Goal: Navigation & Orientation: Find specific page/section

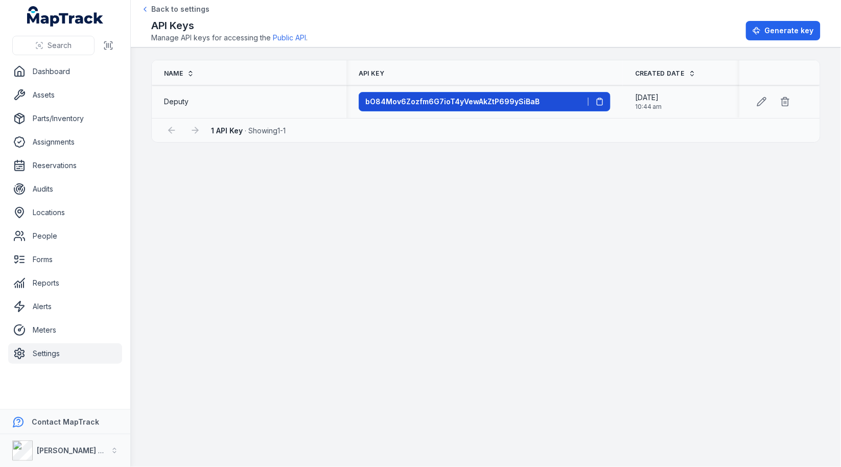
click at [426, 108] on button "bO84Mov6Zozfm6G7ioT4yVewAkZtP699ySiBaB" at bounding box center [485, 101] width 252 height 19
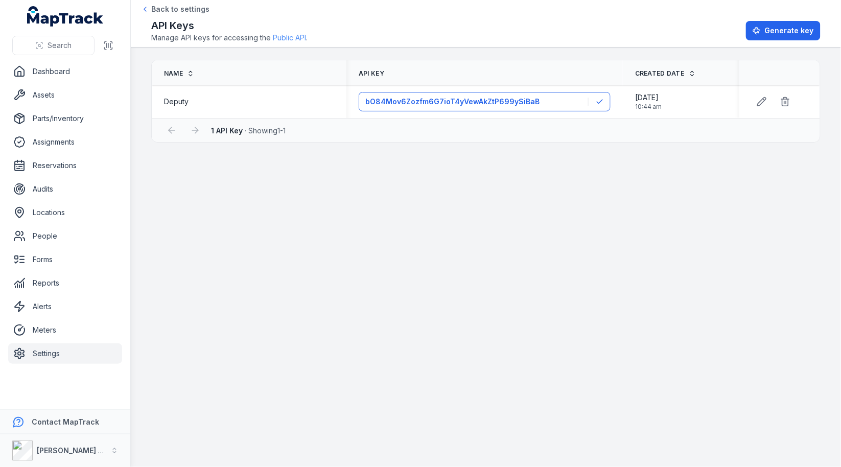
click at [283, 40] on link "Public API" at bounding box center [289, 38] width 33 height 10
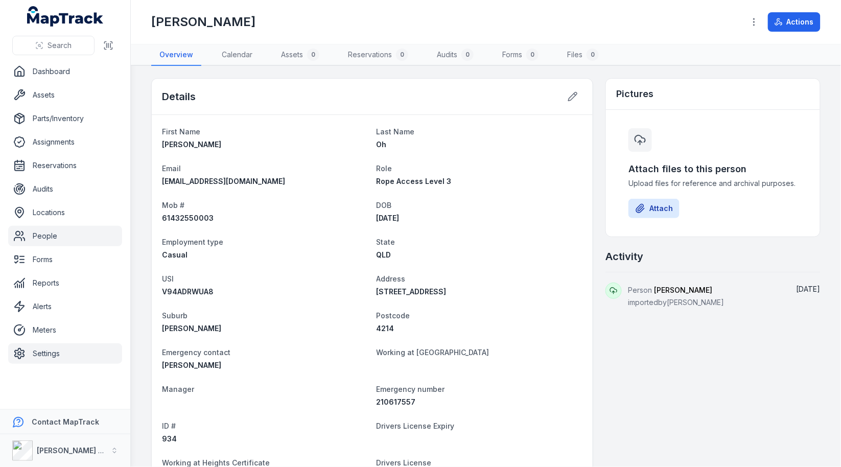
click at [70, 351] on link "Settings" at bounding box center [65, 353] width 114 height 20
click at [267, 301] on dl "First Name Aaron Last Name Oh Email oh.aaron74@gmail.com Role Rope Access Level…" at bounding box center [372, 311] width 420 height 372
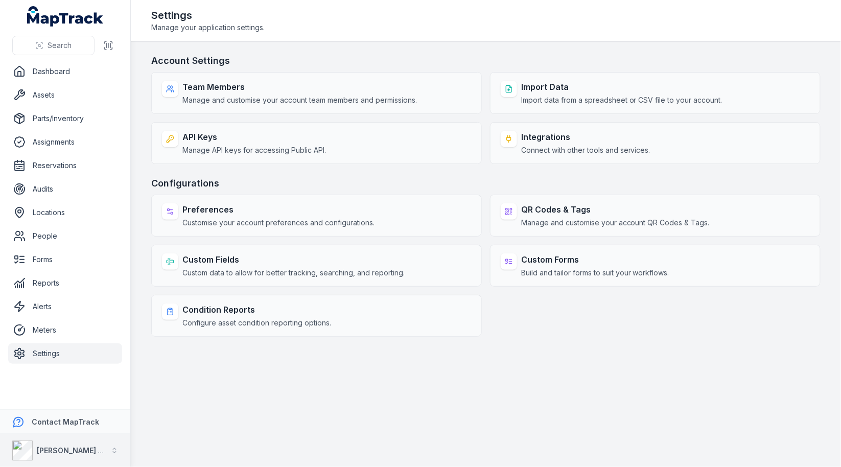
click at [73, 449] on strong "[PERSON_NAME] Asset Maintenance" at bounding box center [102, 450] width 131 height 9
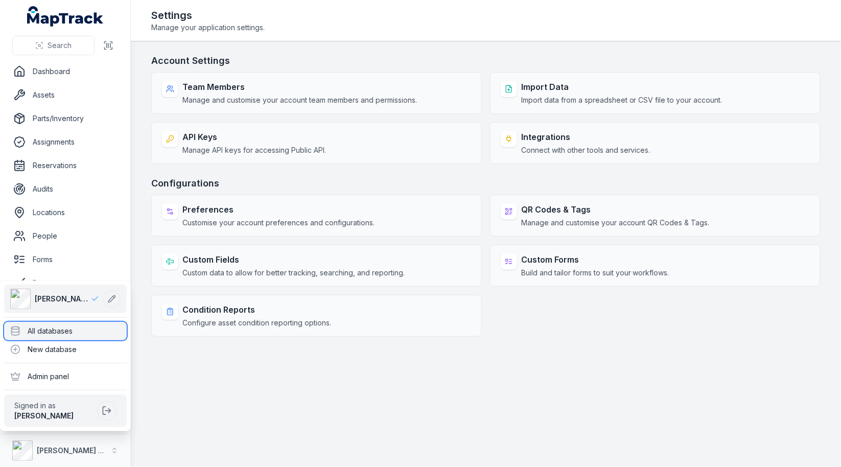
click at [93, 331] on div "All databases" at bounding box center [65, 331] width 123 height 18
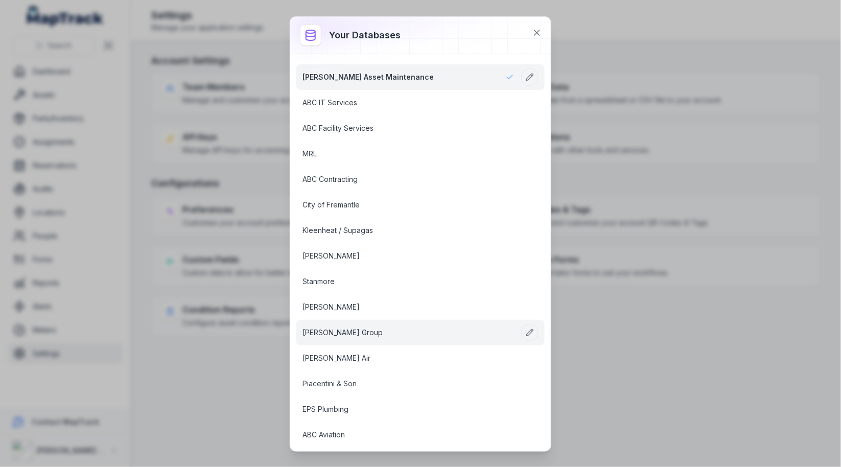
click at [331, 327] on link "RIX Group" at bounding box center [407, 332] width 211 height 10
